Goal: Book appointment/travel/reservation

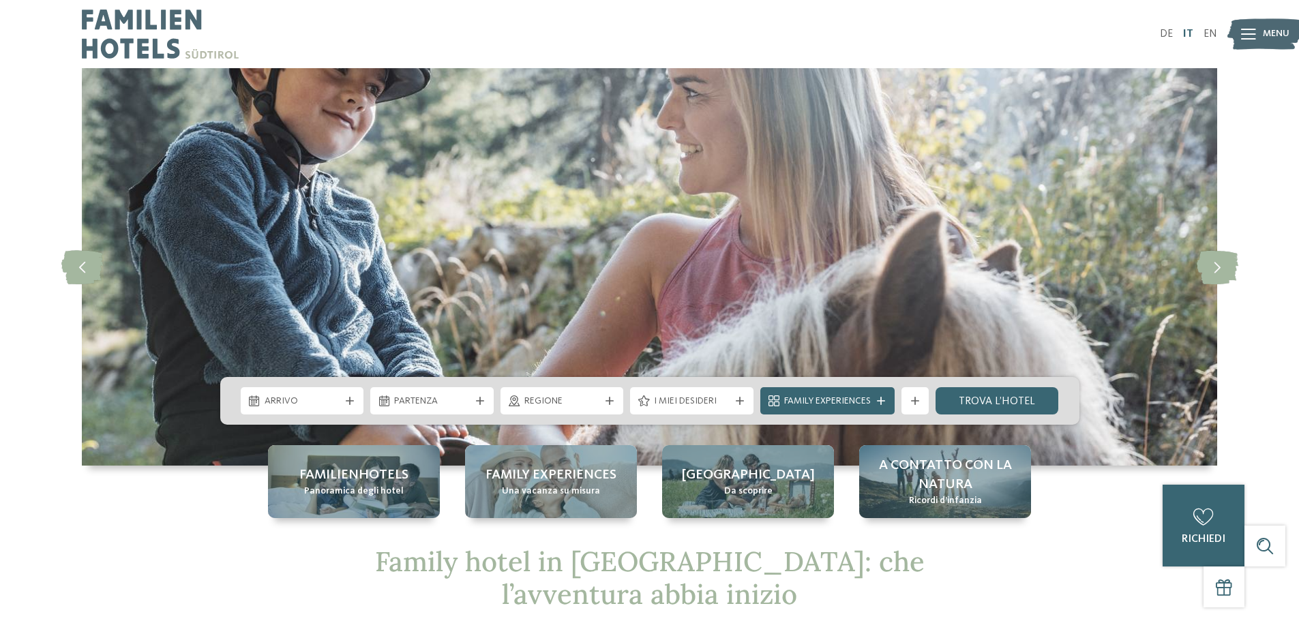
click at [1188, 29] on link "IT" at bounding box center [1188, 34] width 10 height 11
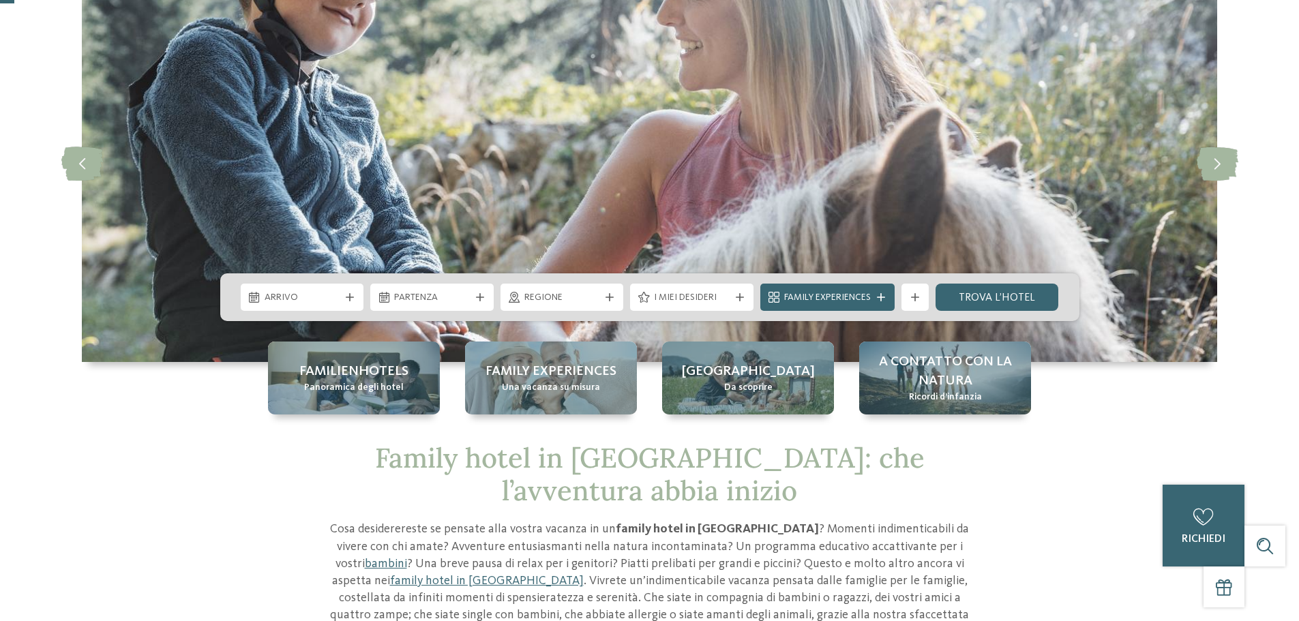
scroll to position [136, 0]
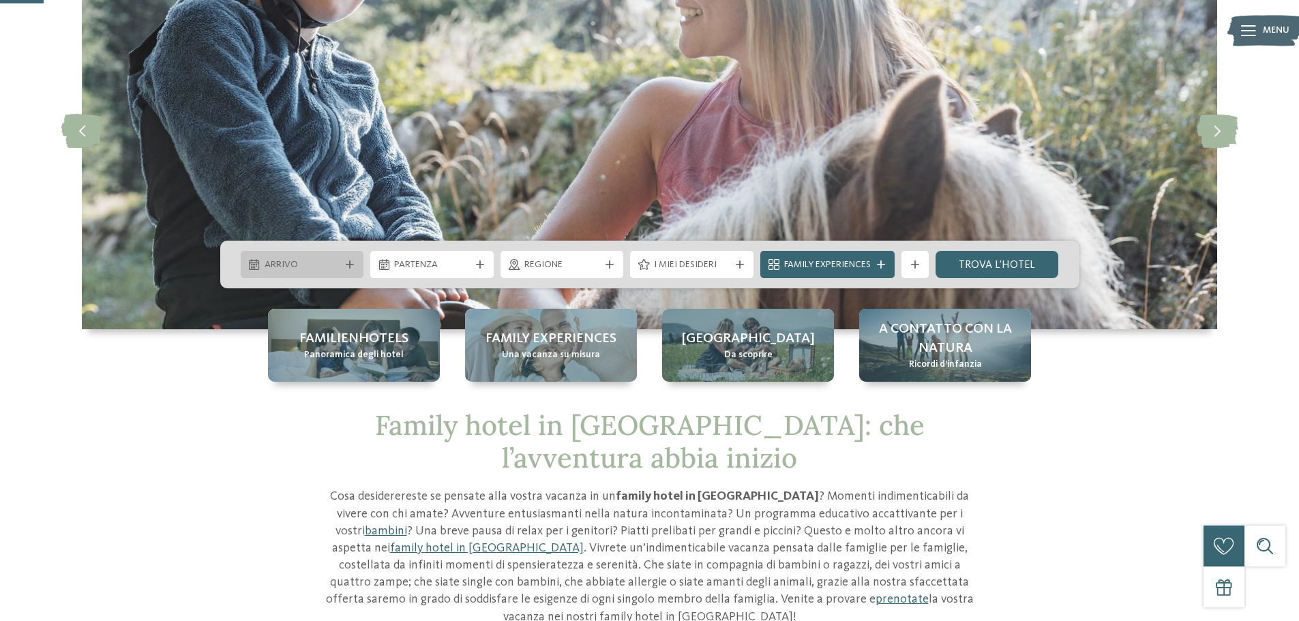
click at [335, 262] on span "Arrivo" at bounding box center [303, 265] width 76 height 14
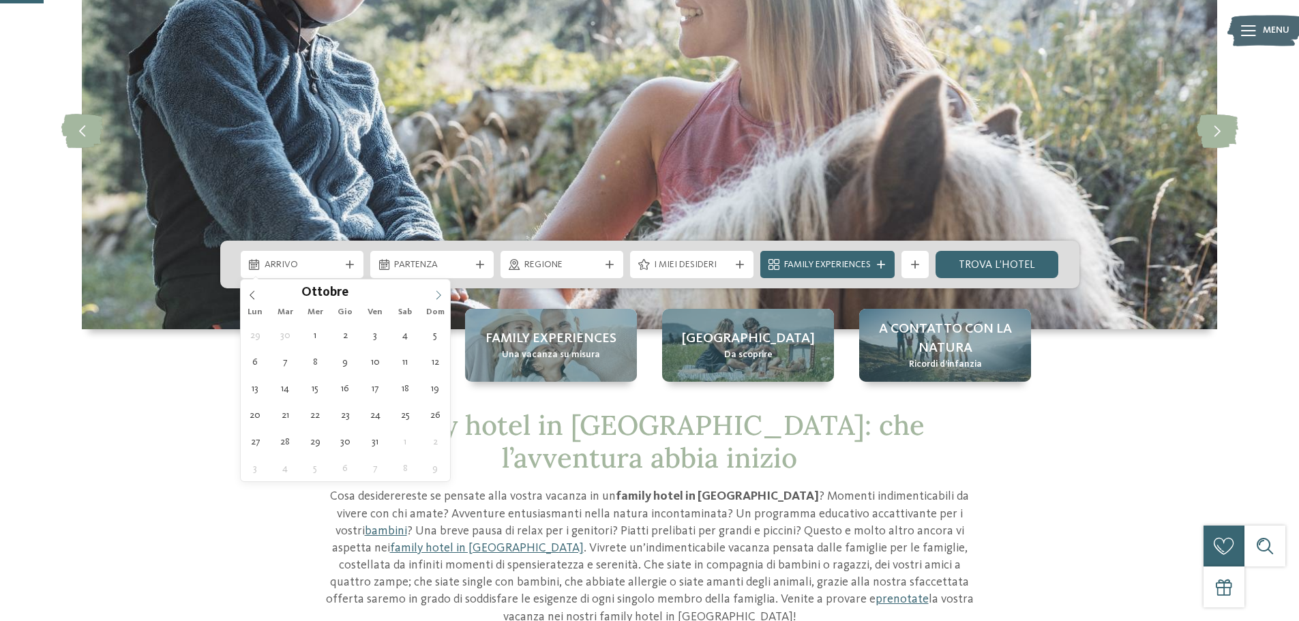
click at [437, 292] on icon at bounding box center [439, 295] width 10 height 10
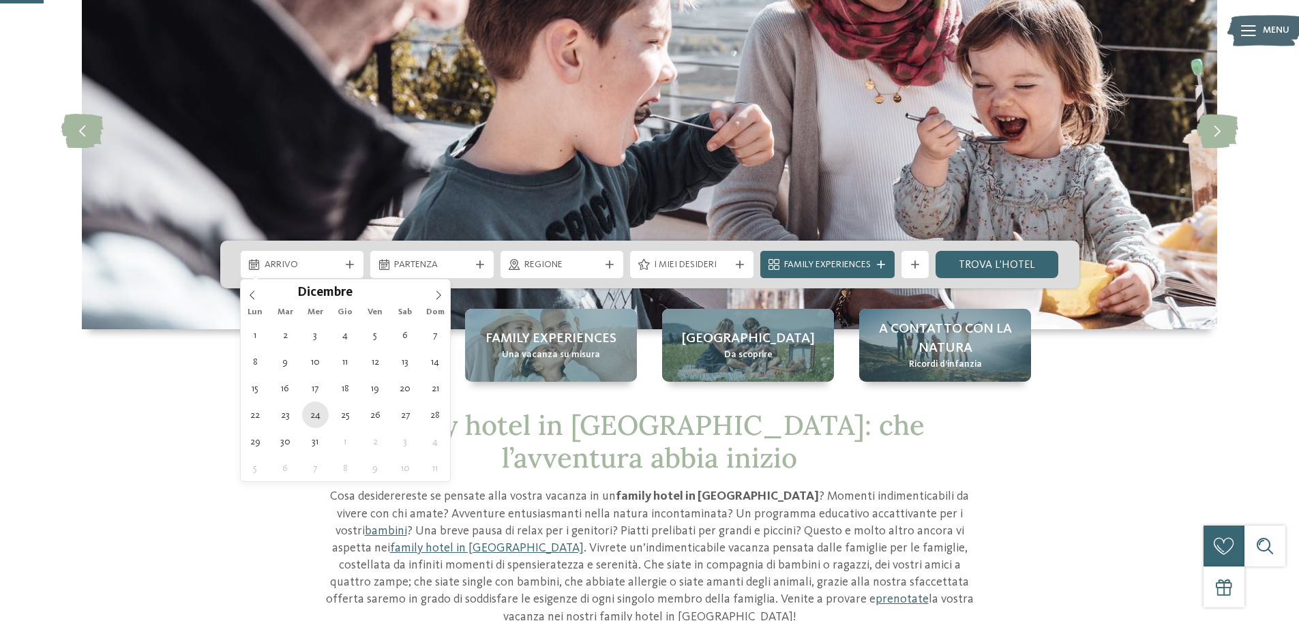
type div "[DATE]"
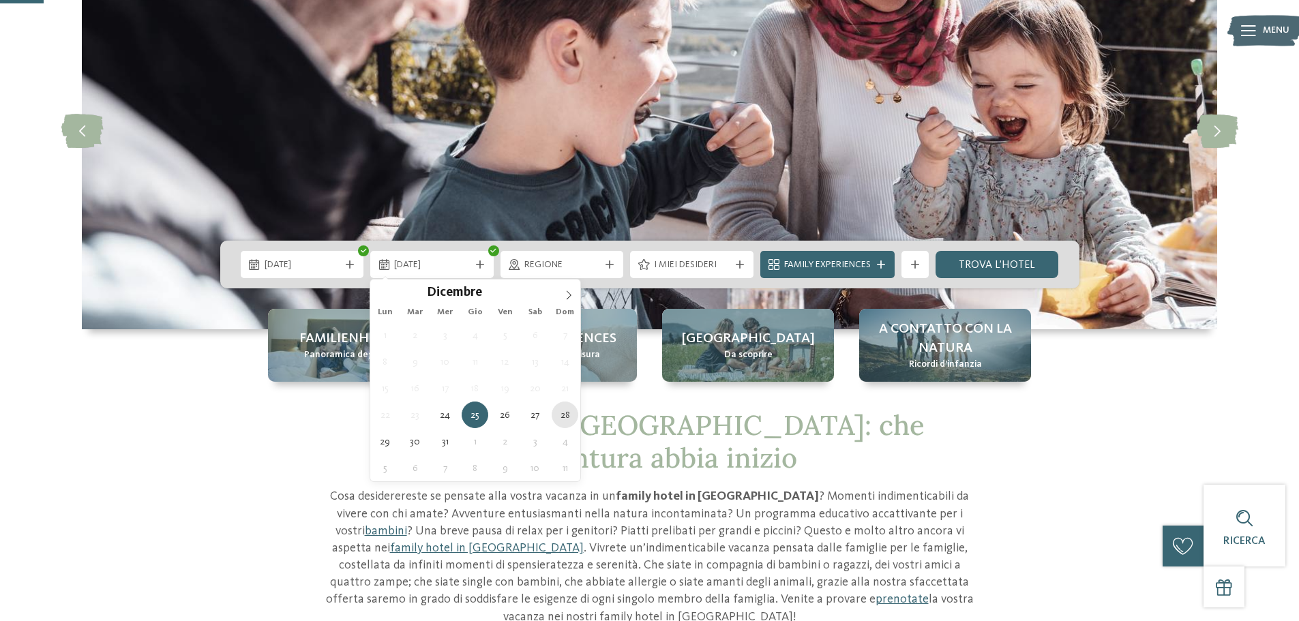
type div "[DATE]"
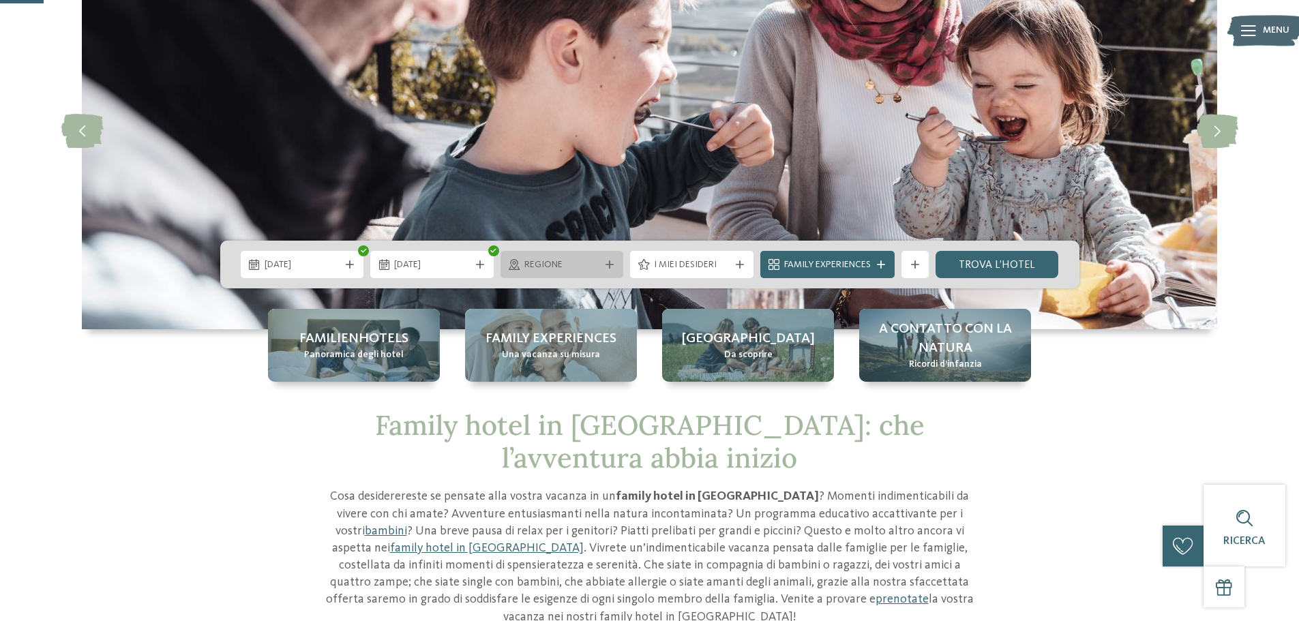
click at [606, 265] on icon at bounding box center [609, 264] width 8 height 8
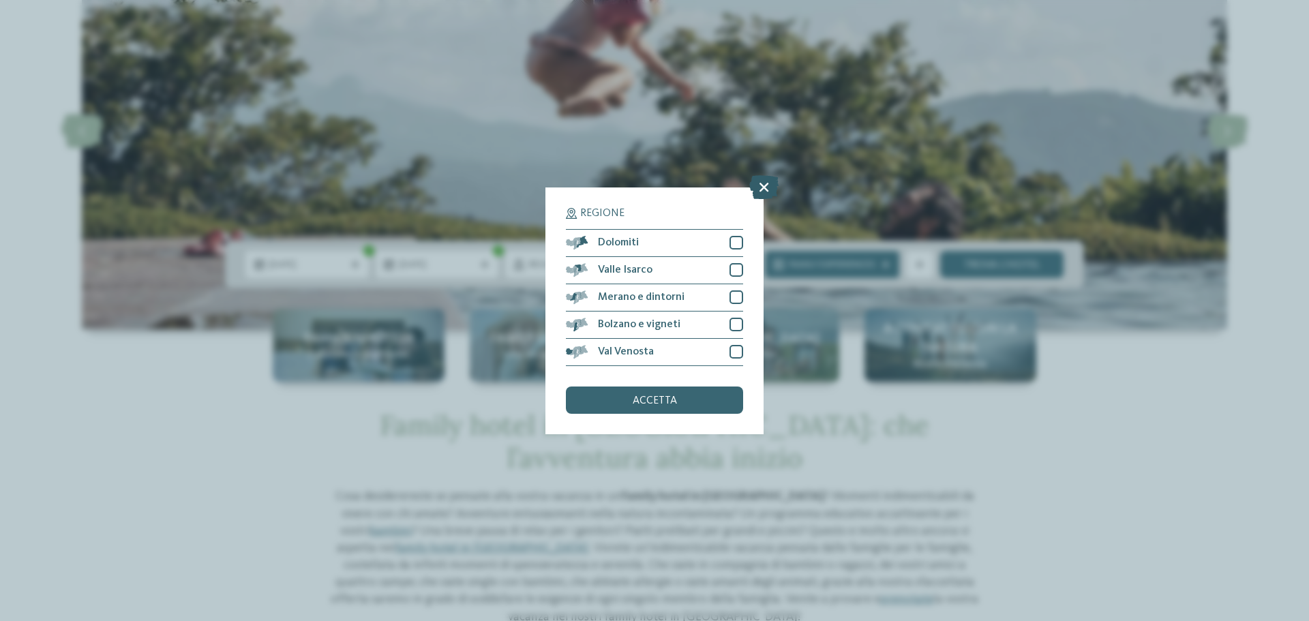
click at [768, 189] on icon at bounding box center [763, 187] width 29 height 24
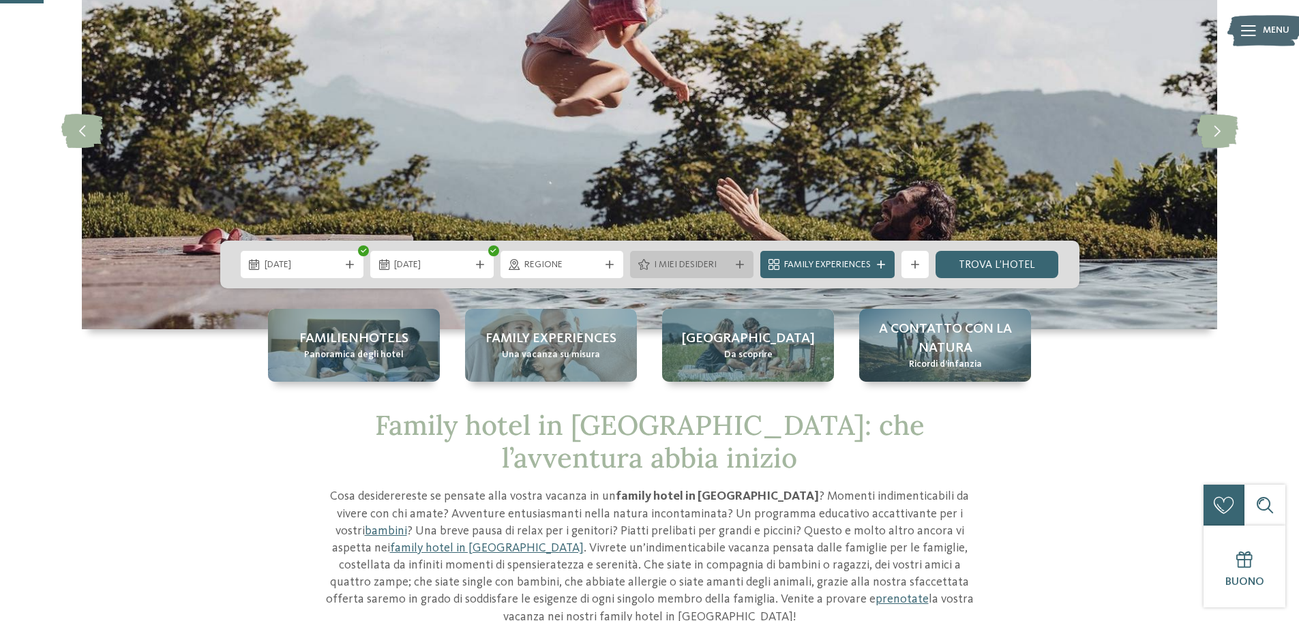
click at [707, 261] on span "I miei desideri" at bounding box center [692, 265] width 76 height 14
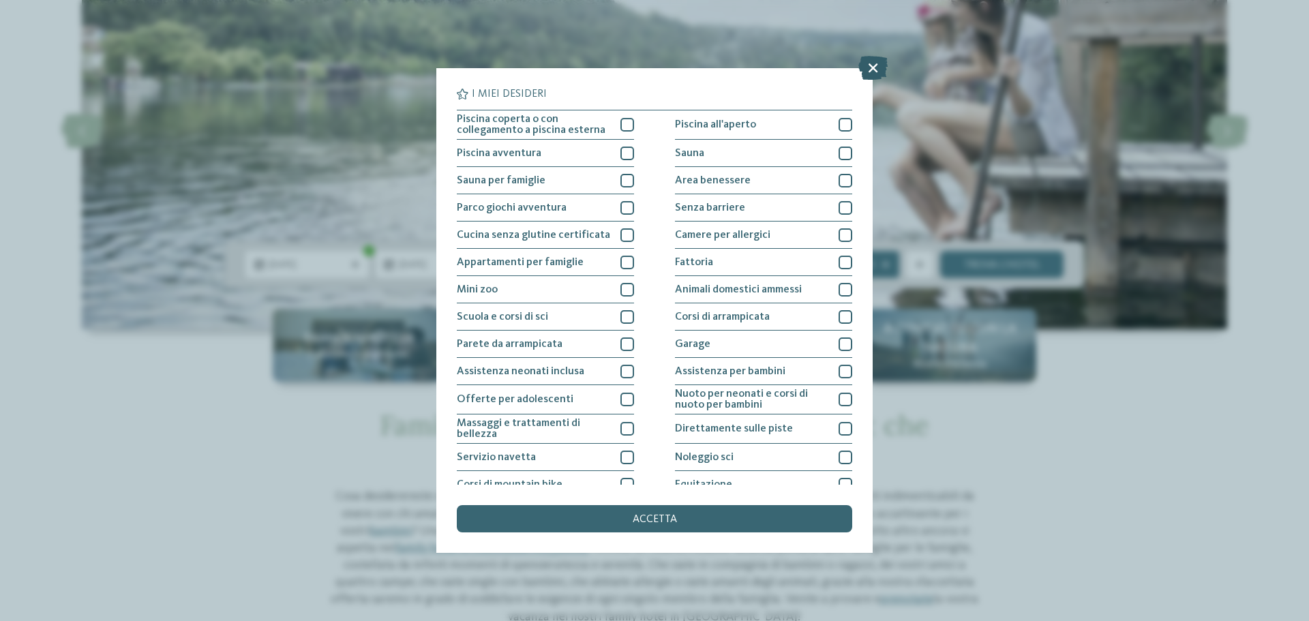
click at [864, 72] on icon at bounding box center [872, 68] width 29 height 24
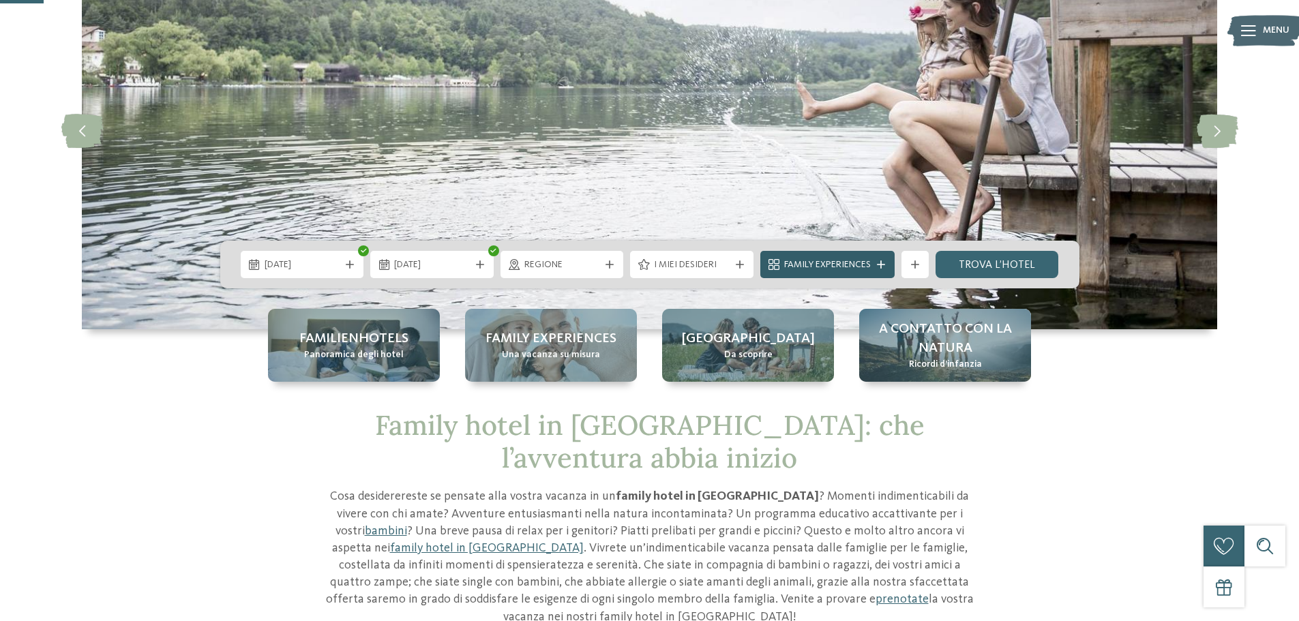
click at [843, 264] on span "Family Experiences" at bounding box center [827, 265] width 87 height 14
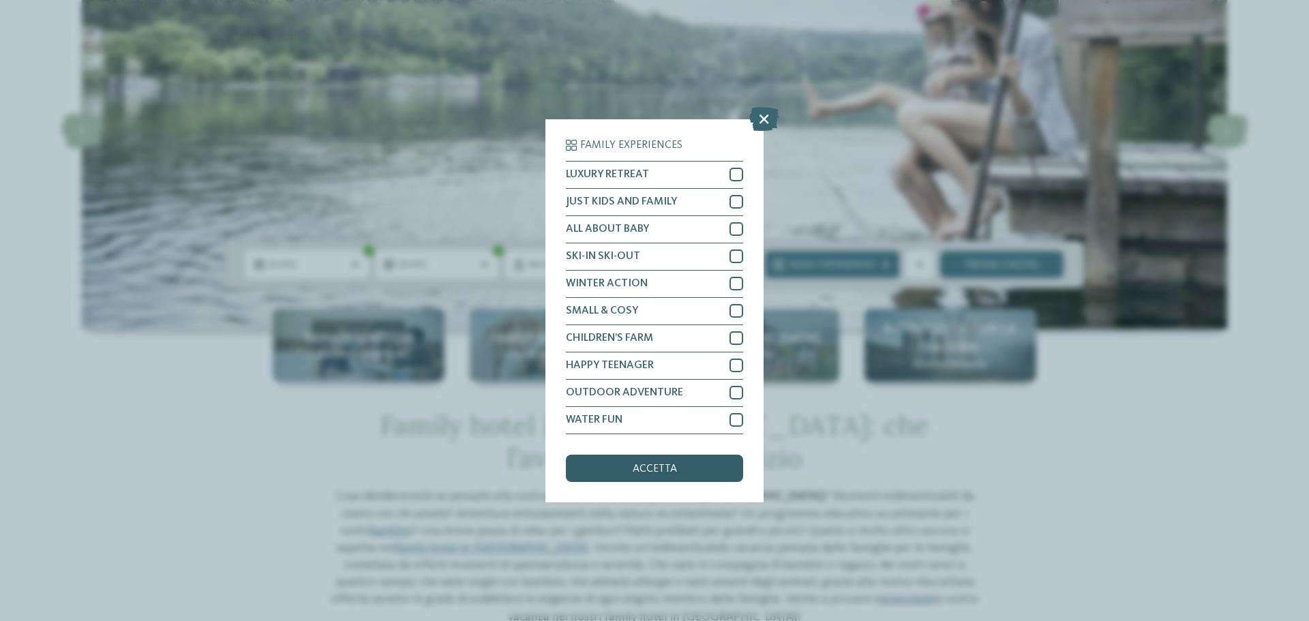
click at [644, 460] on div "accetta" at bounding box center [654, 468] width 177 height 27
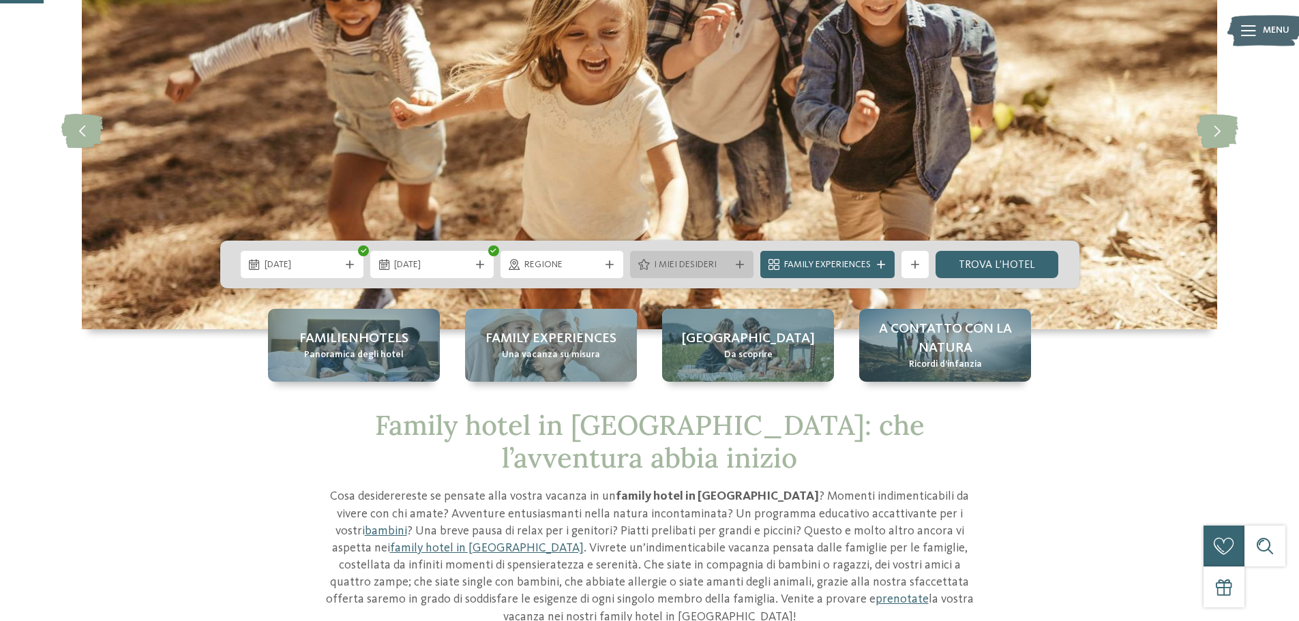
click at [712, 267] on span "I miei desideri" at bounding box center [692, 265] width 76 height 14
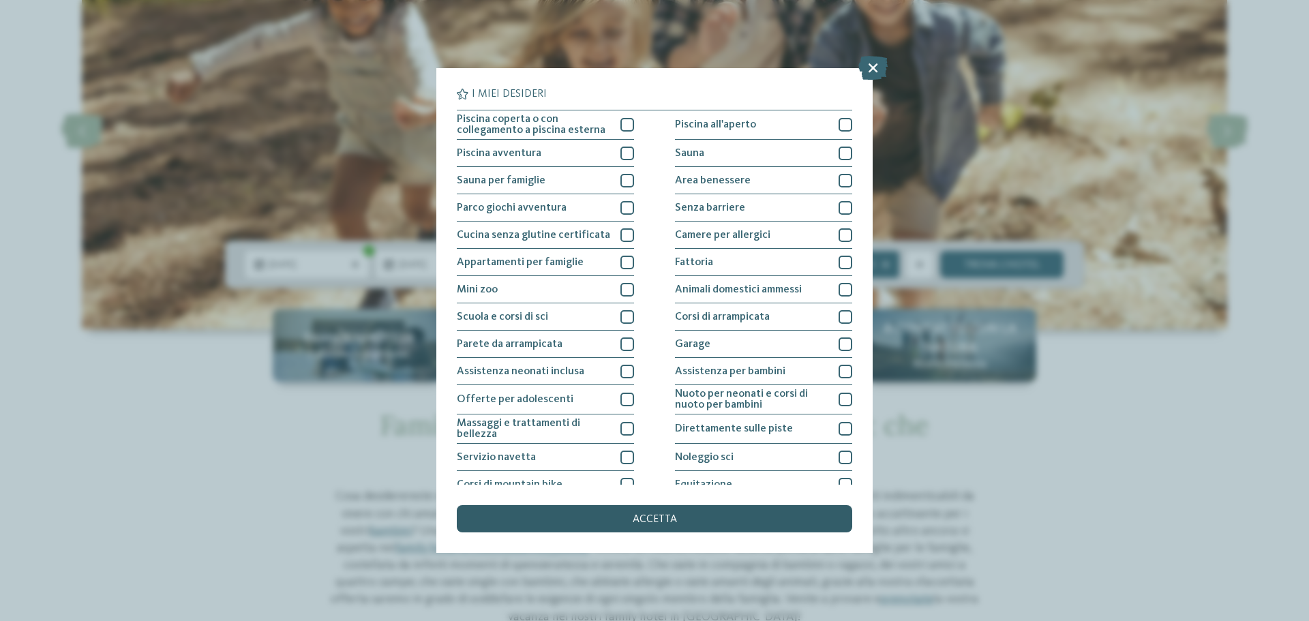
click at [639, 522] on span "accetta" at bounding box center [655, 519] width 44 height 11
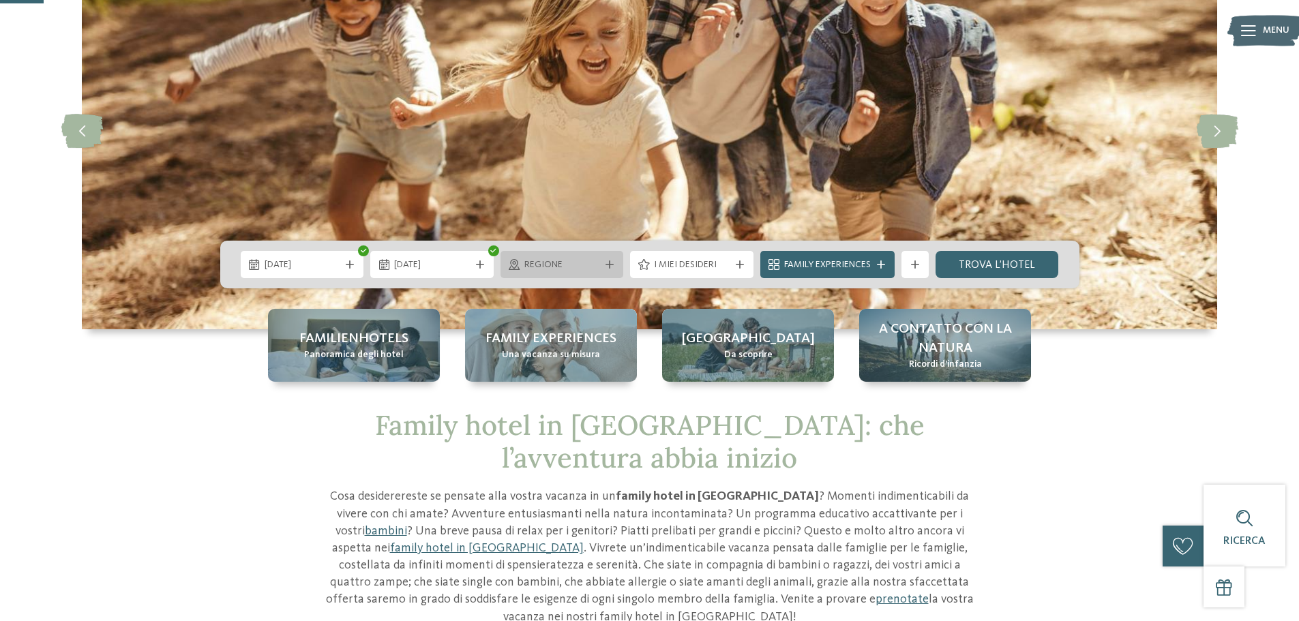
click at [547, 265] on span "Regione" at bounding box center [562, 265] width 76 height 14
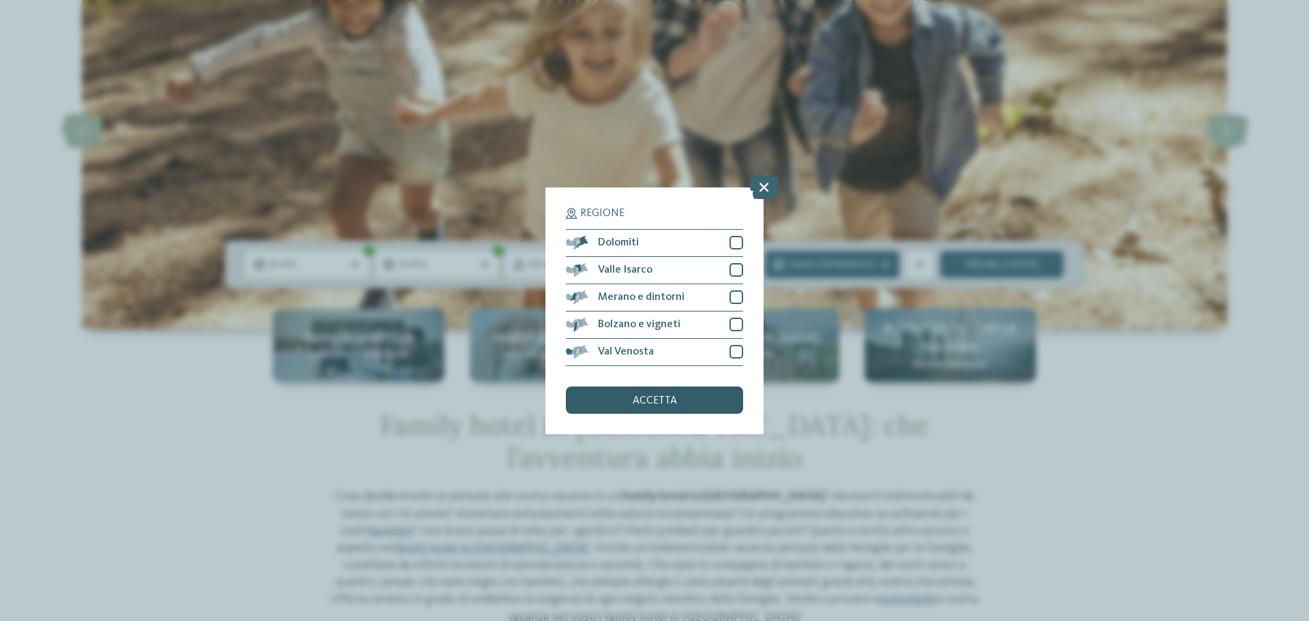
click at [659, 404] on span "accetta" at bounding box center [655, 400] width 44 height 11
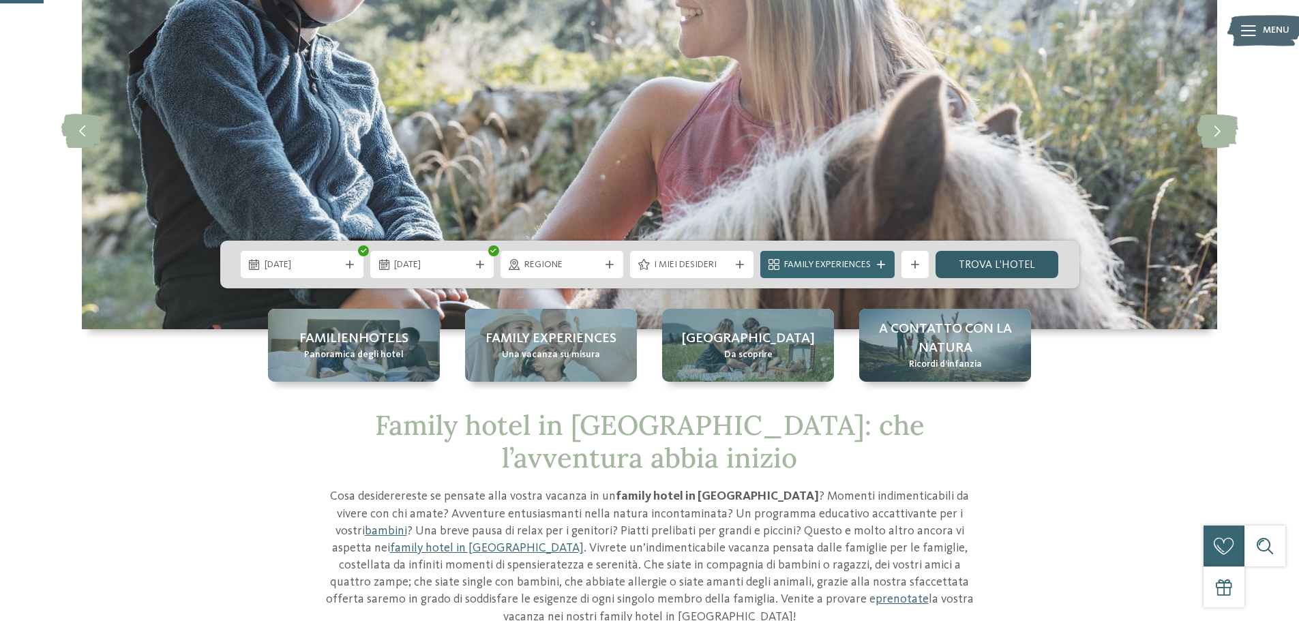
click at [967, 258] on link "trova l’hotel" at bounding box center [996, 264] width 123 height 27
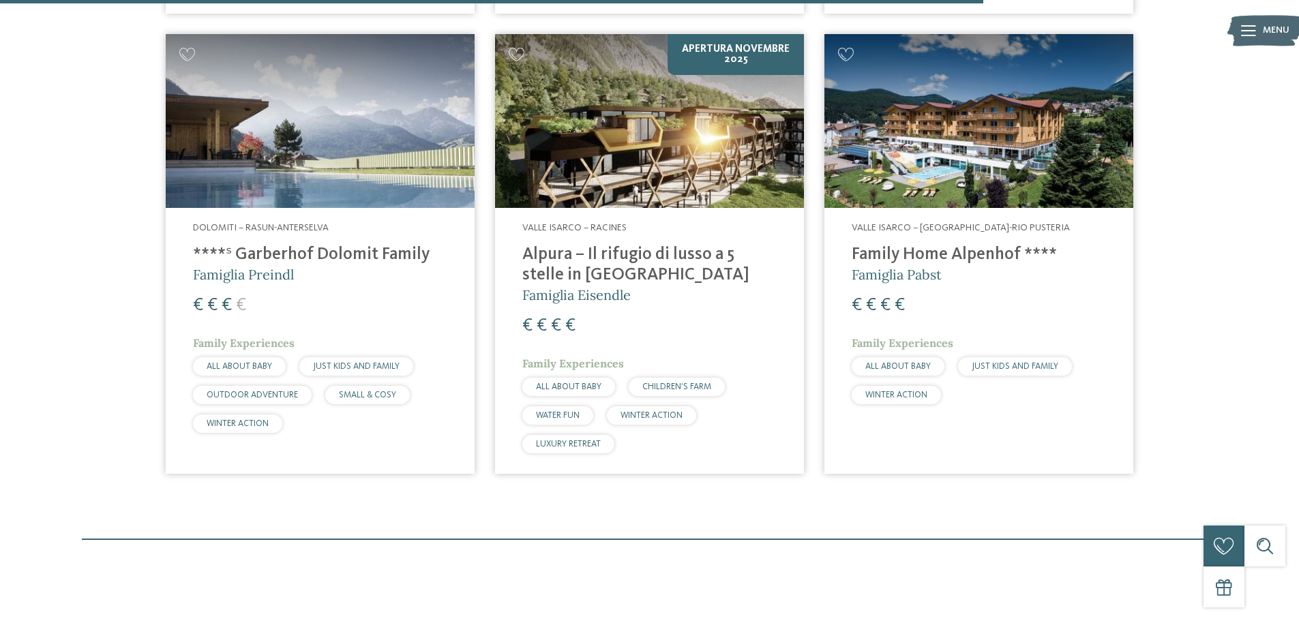
scroll to position [1977, 0]
